Goal: Transaction & Acquisition: Purchase product/service

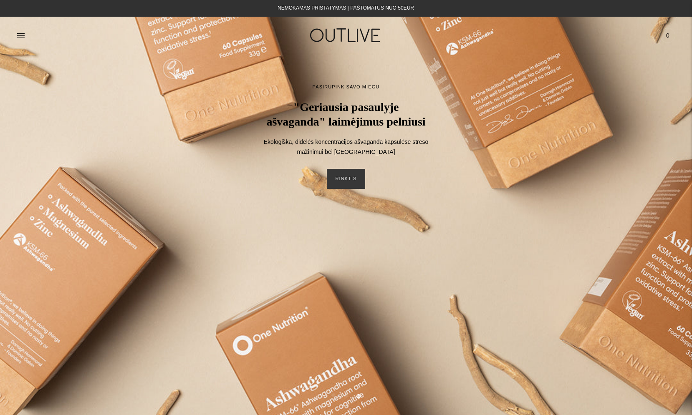
scroll to position [1, 0]
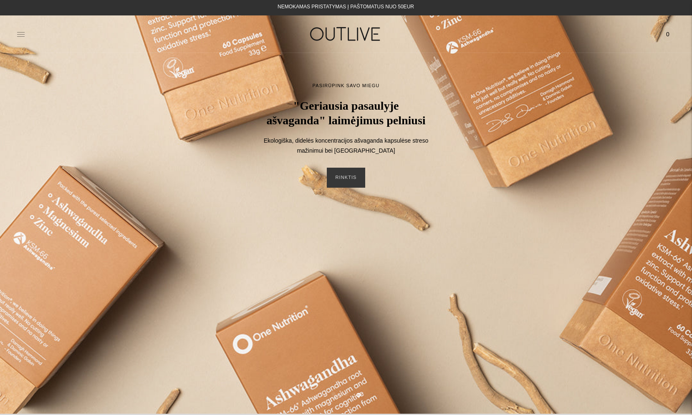
click at [21, 36] on icon at bounding box center [21, 34] width 8 height 8
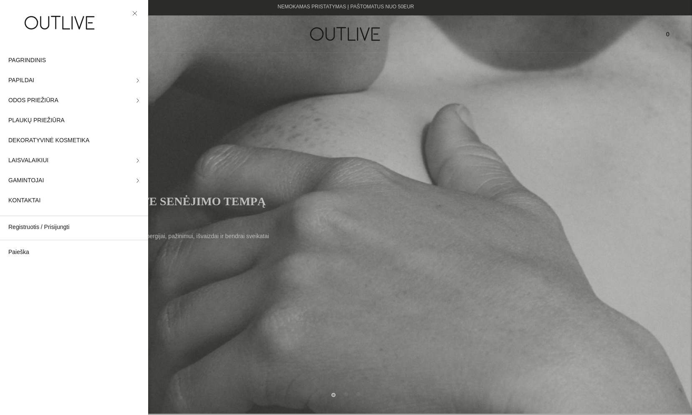
click at [251, 244] on div at bounding box center [346, 207] width 692 height 415
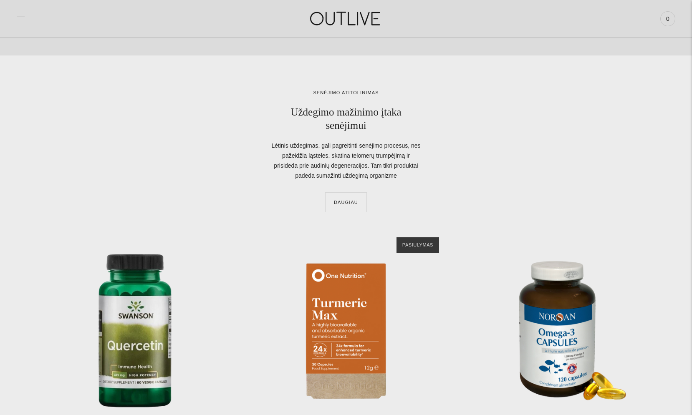
scroll to position [2632, 0]
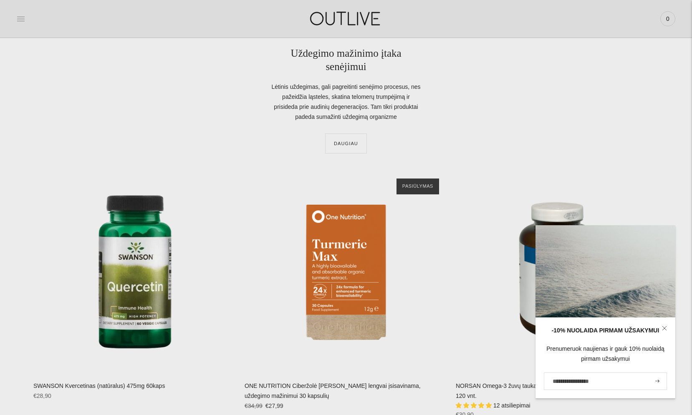
click at [17, 18] on icon at bounding box center [21, 19] width 8 height 8
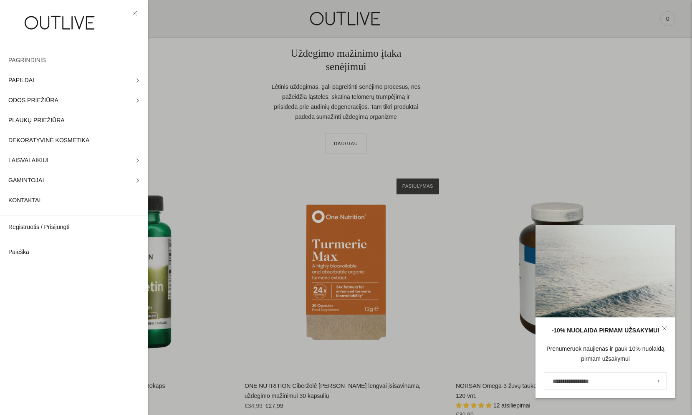
click at [30, 59] on span "PAGRINDINIS" at bounding box center [27, 61] width 38 height 10
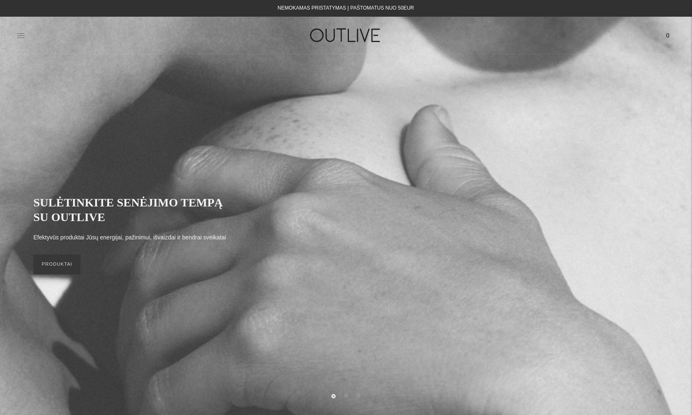
click at [22, 35] on icon at bounding box center [21, 35] width 8 height 4
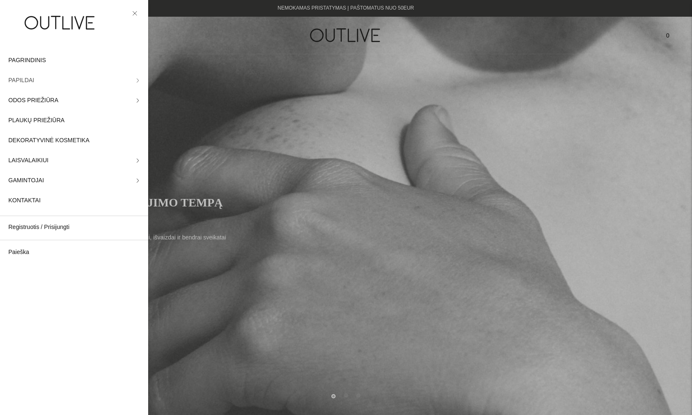
click at [53, 80] on link "PAPILDAI" at bounding box center [74, 81] width 148 height 20
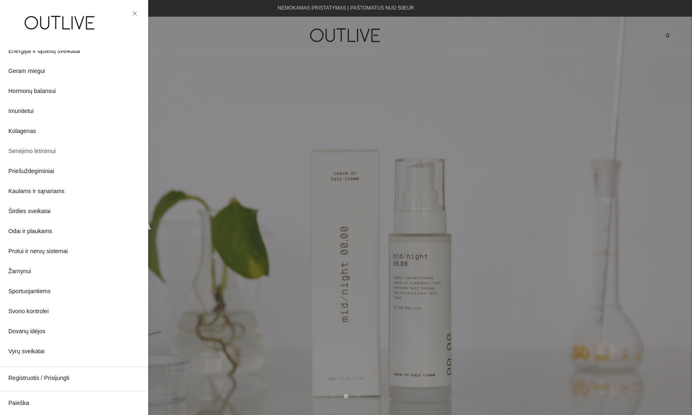
scroll to position [116, 0]
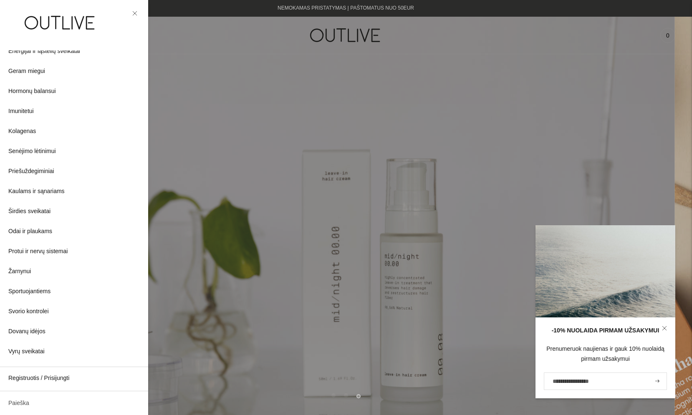
click at [17, 406] on link "Paieška" at bounding box center [74, 404] width 148 height 20
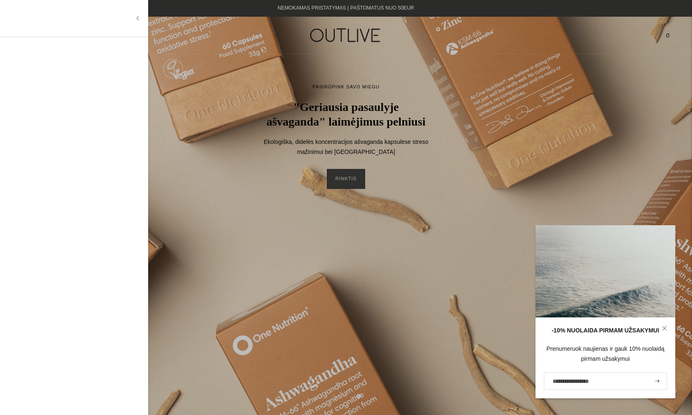
paste input "*********"
type input "*********"
type input "*"
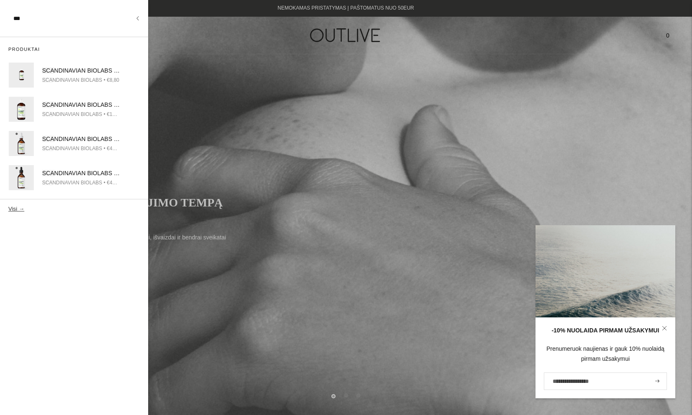
type input "***"
click at [94, 70] on div "SCA NDINAVIAN BIOLABS plaukus stiprinantis šampūnas 50ml MINI" at bounding box center [81, 71] width 78 height 10
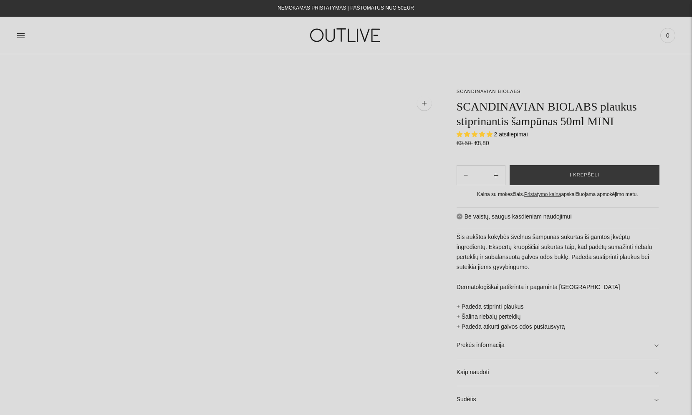
select select "**********"
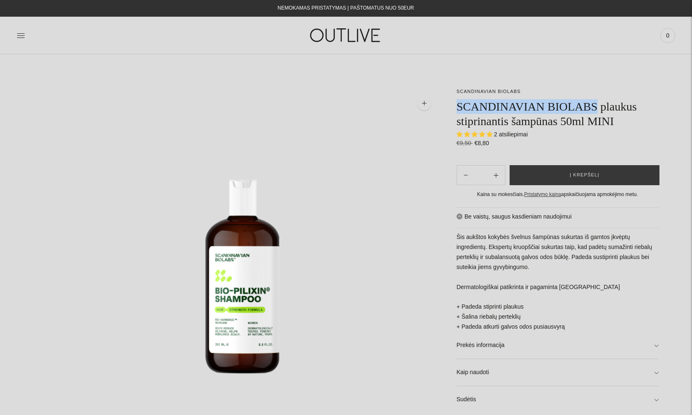
drag, startPoint x: 459, startPoint y: 106, endPoint x: 600, endPoint y: 106, distance: 142.0
click at [600, 106] on h1 "SCANDINAVIAN BIOLABS plaukus stiprinantis šampūnas 50ml MINI" at bounding box center [558, 113] width 202 height 29
copy h1 "SCANDINAVIAN BIOLABS"
click at [20, 35] on icon at bounding box center [21, 35] width 8 height 8
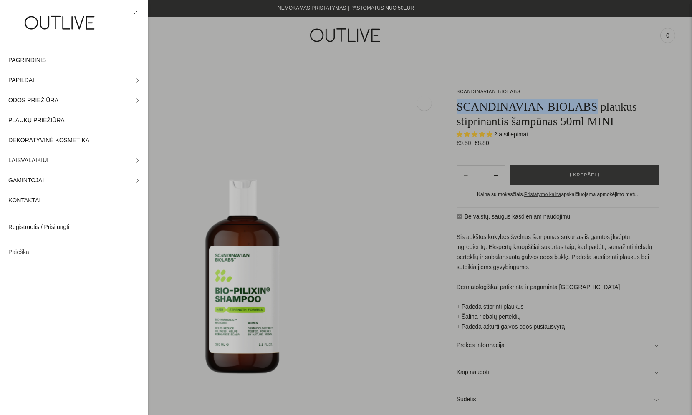
click at [21, 251] on link "Paieška" at bounding box center [74, 253] width 148 height 20
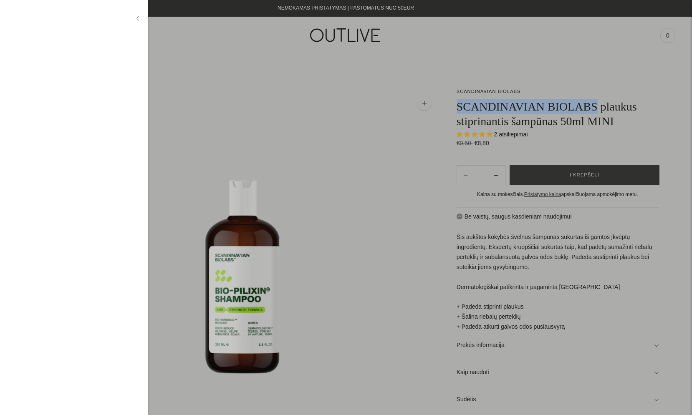
paste input "**********"
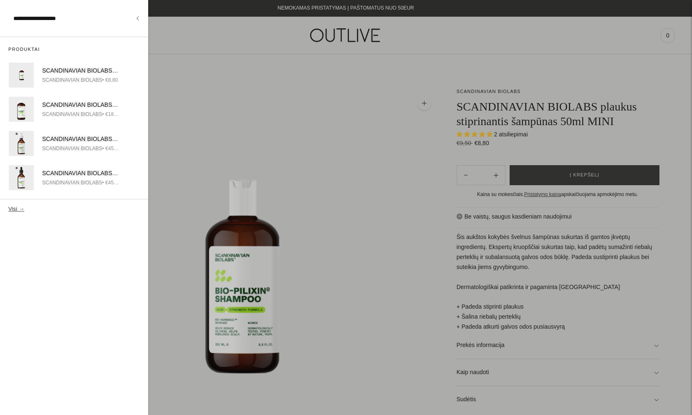
type input "**********"
click at [15, 208] on button "Visi →" at bounding box center [16, 209] width 16 height 6
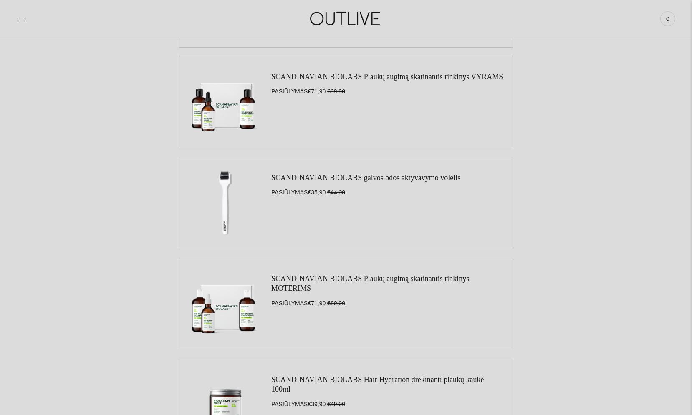
scroll to position [608, 0]
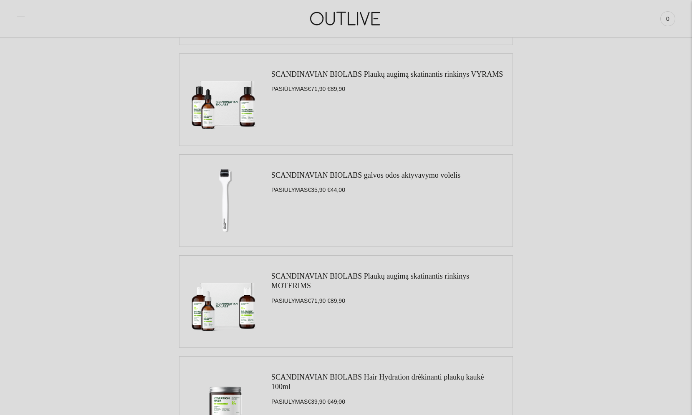
click at [355, 172] on link "SCANDINAVIAN BIOLABS galvos odos aktyvavymo volelis" at bounding box center [365, 175] width 189 height 8
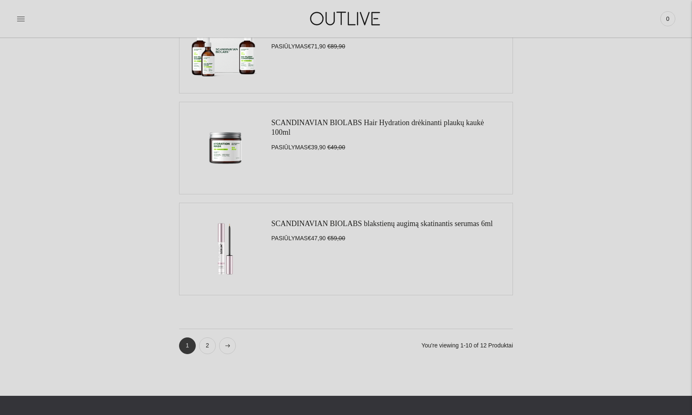
scroll to position [865, 0]
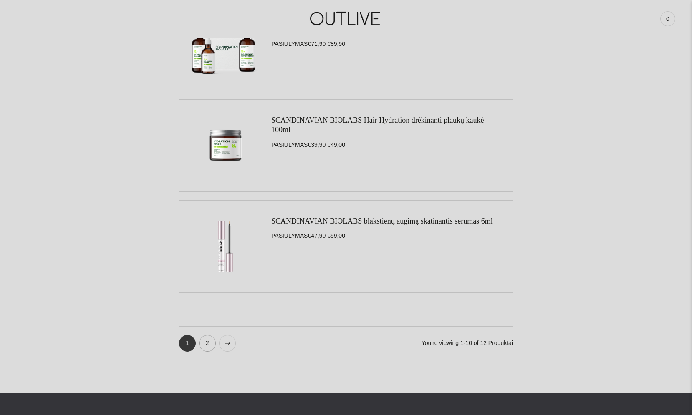
click at [208, 347] on link "2" at bounding box center [207, 343] width 17 height 17
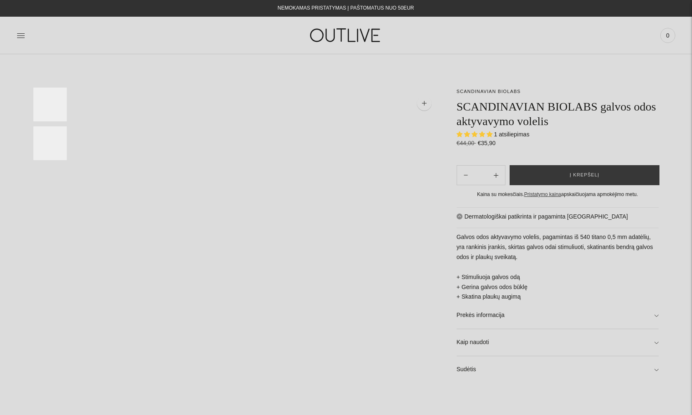
select select "**********"
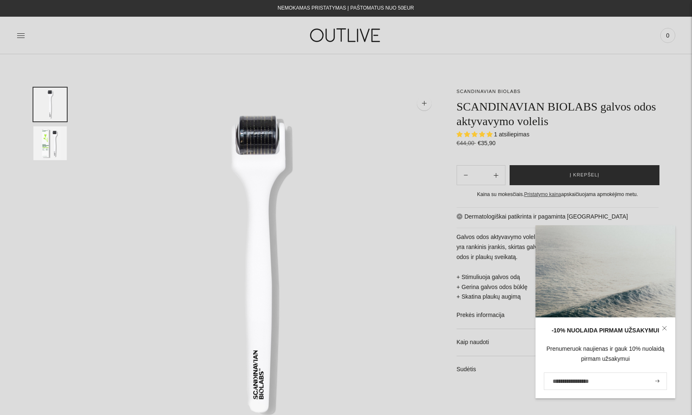
click at [575, 173] on span "Į krepšelį" at bounding box center [585, 175] width 30 height 8
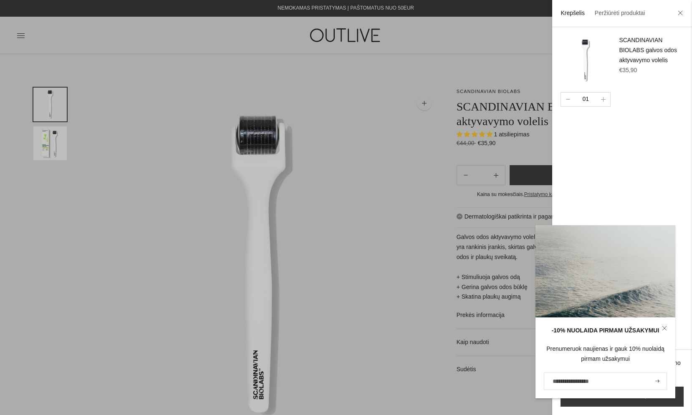
click at [565, 97] on button "button" at bounding box center [568, 100] width 14 height 14
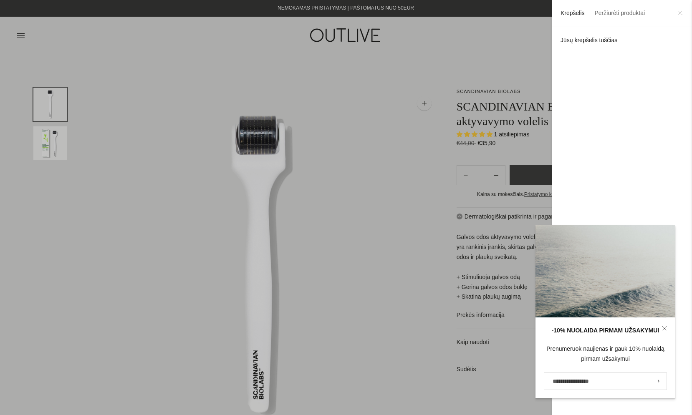
click at [679, 15] on icon at bounding box center [680, 12] width 5 height 5
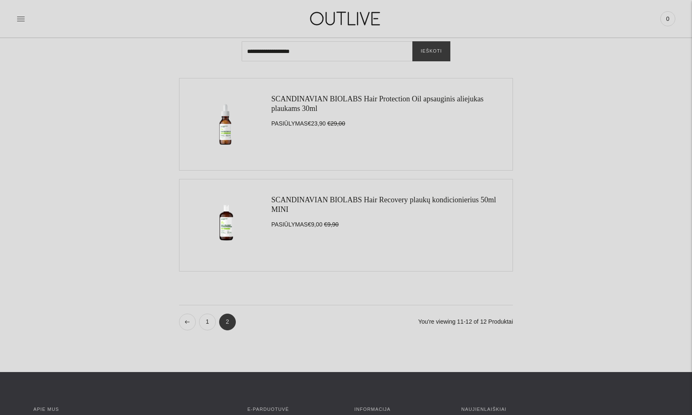
scroll to position [78, 0]
click at [208, 319] on link "1" at bounding box center [207, 322] width 17 height 17
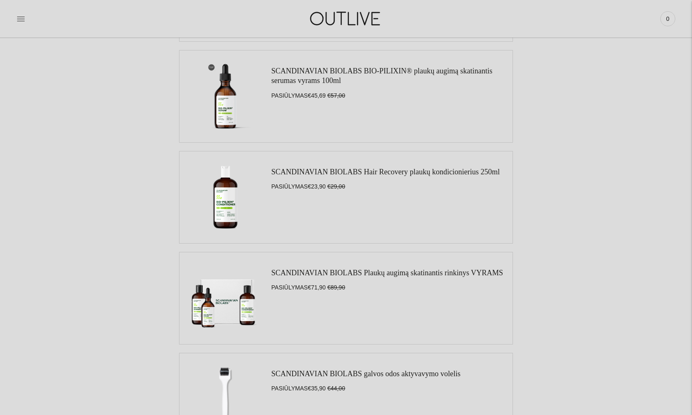
scroll to position [409, 0]
click at [345, 71] on link "SCANDINAVIAN BIOLABS BIO-PILIXIN® plaukų augimą skatinantis serumas vyrams 100ml" at bounding box center [381, 76] width 221 height 18
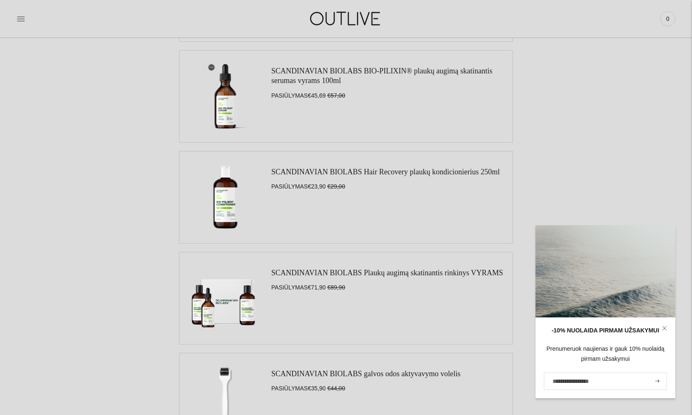
click at [565, 164] on ul "SCANDINAVIAN BIOLABS plaukus stiprinantis šampūnas 50ml MINI PASIŪLYMAS €8,80 R…" at bounding box center [346, 248] width 626 height 1002
click at [667, 330] on link at bounding box center [665, 329] width 22 height 22
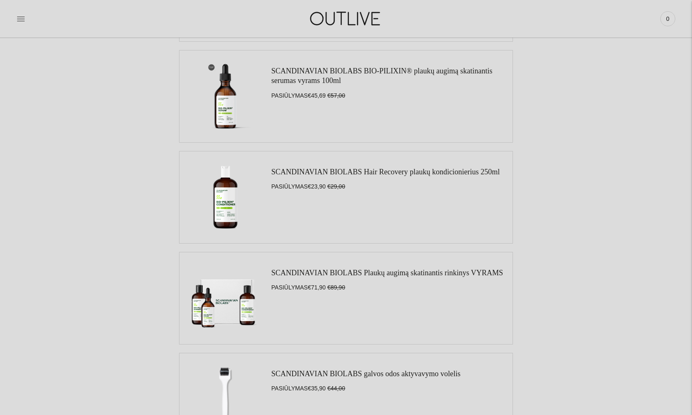
click at [570, 162] on ul "SCANDINAVIAN BIOLABS plaukus stiprinantis šampūnas 50ml MINI PASIŪLYMAS €8,80 R…" at bounding box center [346, 248] width 626 height 1002
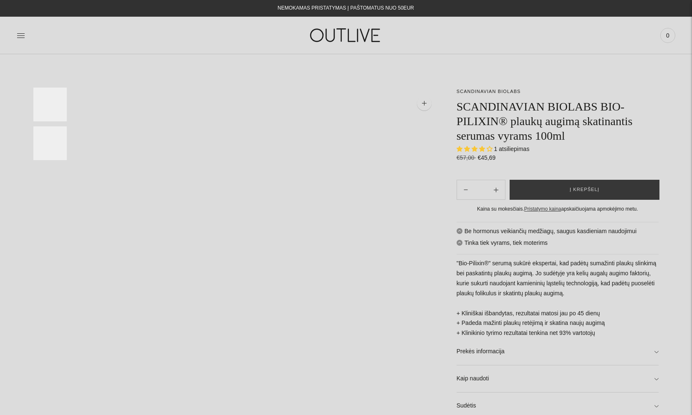
select select "**********"
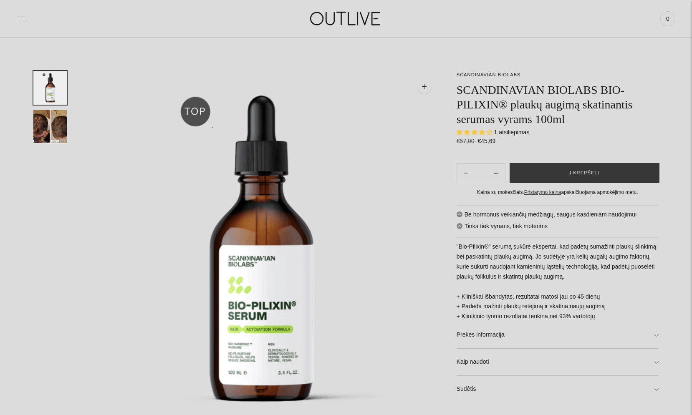
scroll to position [21, 0]
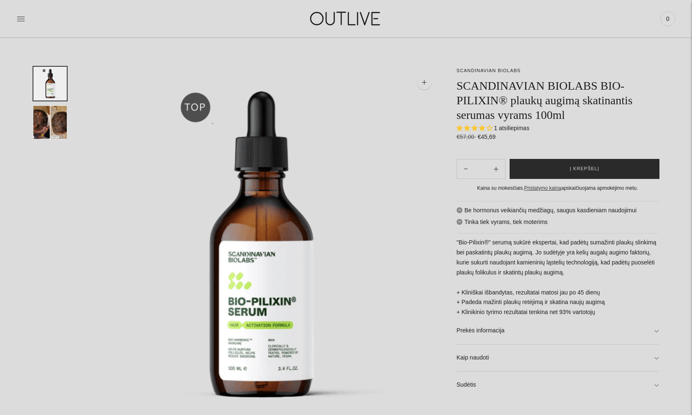
click at [583, 167] on span "Į krepšelį" at bounding box center [585, 169] width 30 height 8
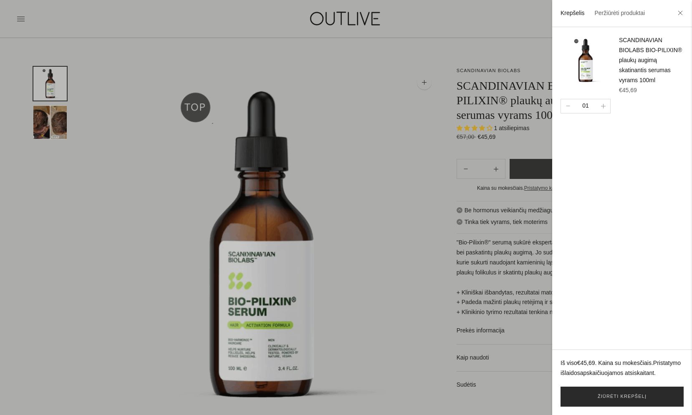
click at [603, 400] on link "Žiūrėti krepšelį" at bounding box center [622, 397] width 123 height 20
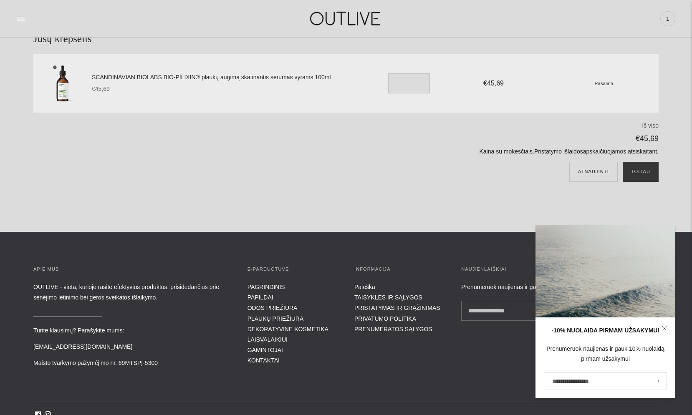
scroll to position [58, 0]
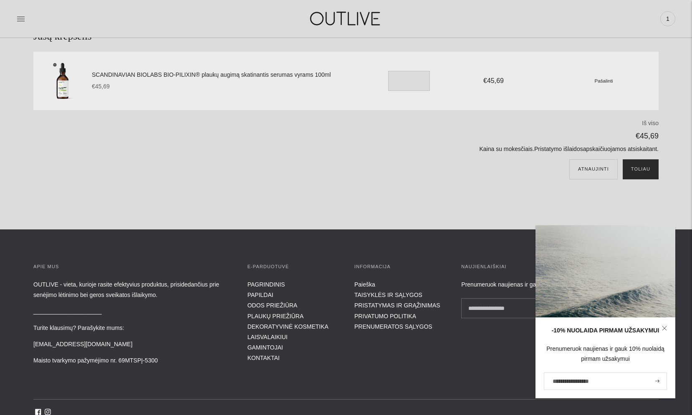
click at [643, 167] on button "Toliau" at bounding box center [641, 170] width 36 height 20
